Goal: Complete application form

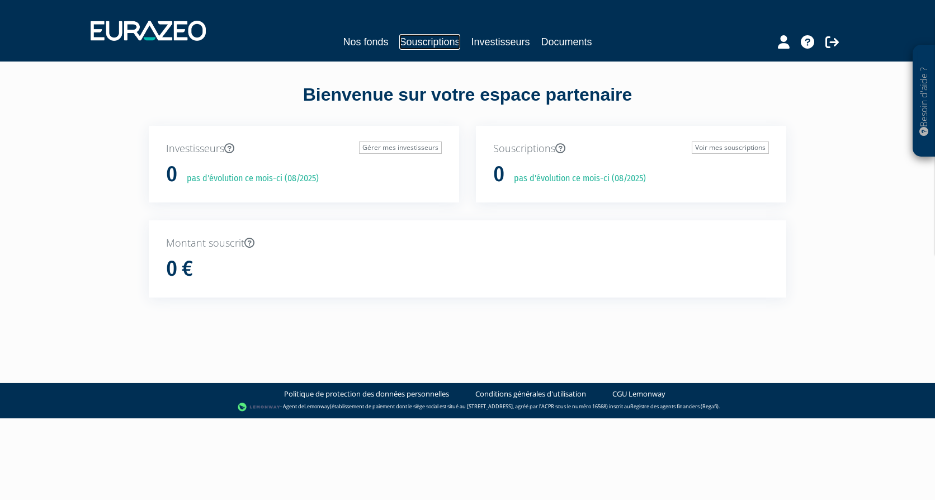
click at [436, 39] on link "Souscriptions" at bounding box center [429, 42] width 60 height 16
click at [490, 45] on link "Investisseurs" at bounding box center [501, 42] width 59 height 16
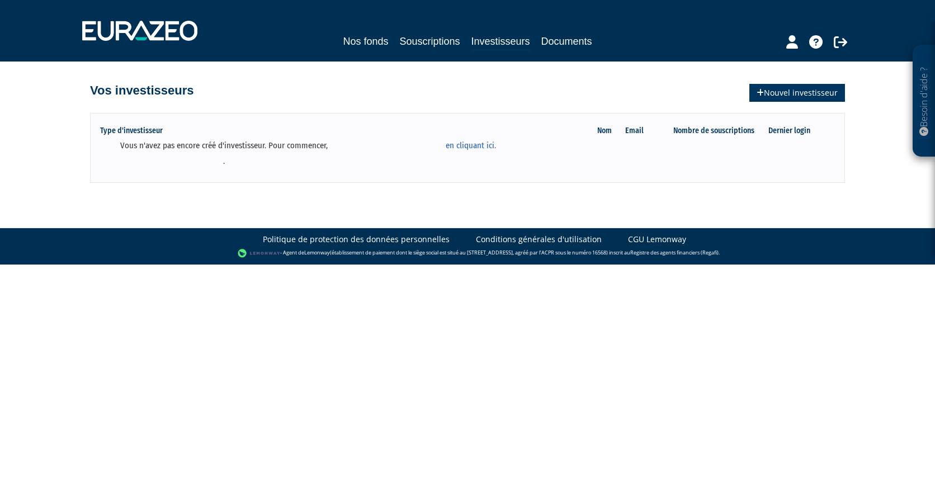
click at [767, 88] on link "Nouvel investisseur" at bounding box center [797, 93] width 96 height 18
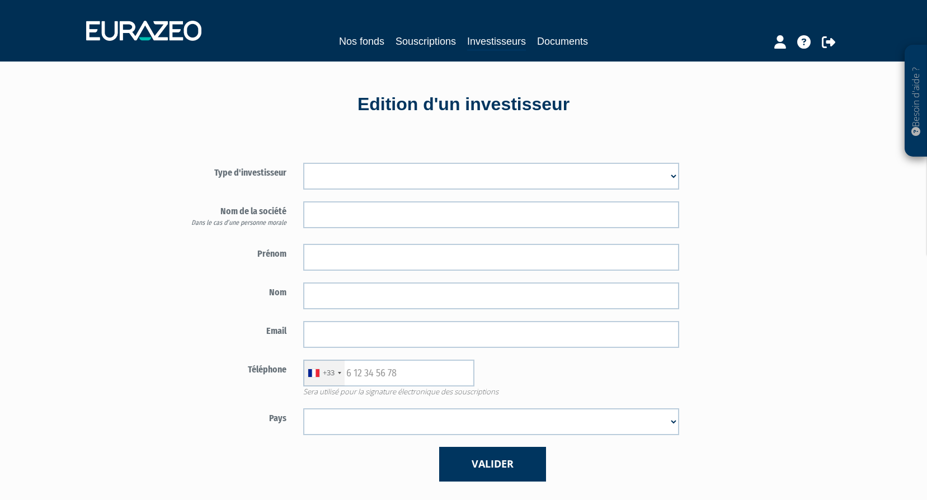
click at [421, 170] on select "Mr Mme Société" at bounding box center [491, 176] width 376 height 27
select select "2"
click at [303, 163] on select "Mr Mme Société" at bounding box center [491, 176] width 376 height 27
